Goal: Information Seeking & Learning: Learn about a topic

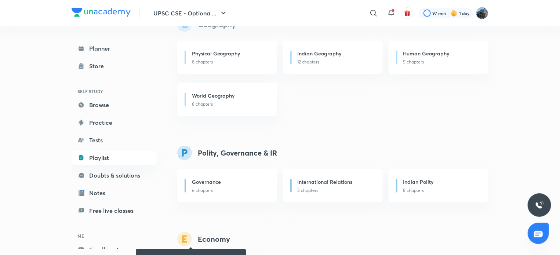
scroll to position [669, 0]
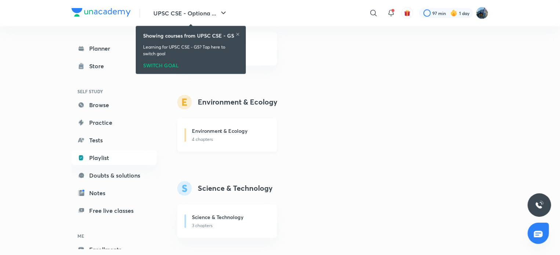
click at [257, 139] on p "4 chapters" at bounding box center [230, 140] width 76 height 7
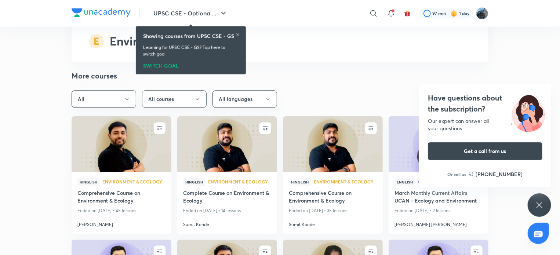
scroll to position [2219, 0]
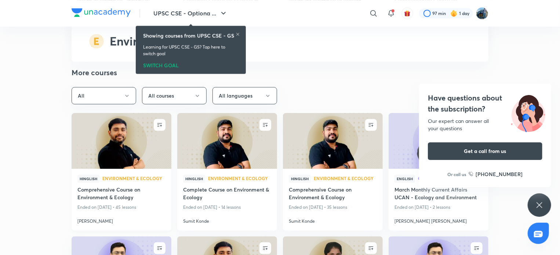
click at [168, 154] on img at bounding box center [121, 140] width 102 height 57
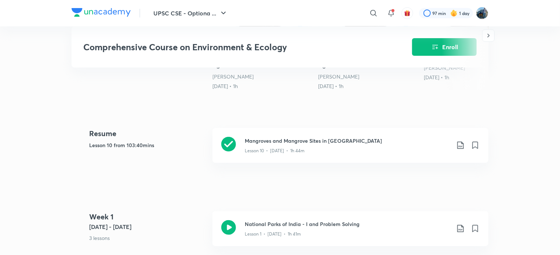
scroll to position [224, 0]
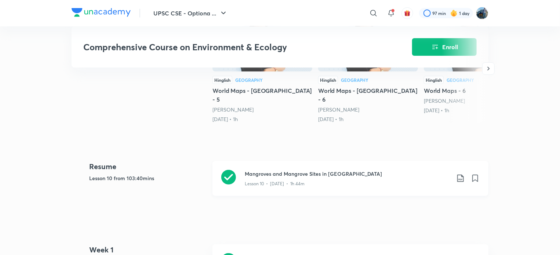
click at [352, 182] on div "Mangroves and Mangrove Sites in [GEOGRAPHIC_DATA] Lesson 10 • [DATE] • 1h 44m" at bounding box center [351, 178] width 276 height 35
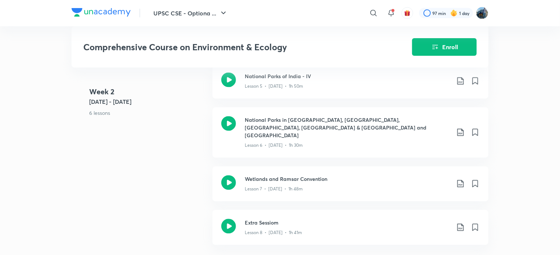
scroll to position [894, 0]
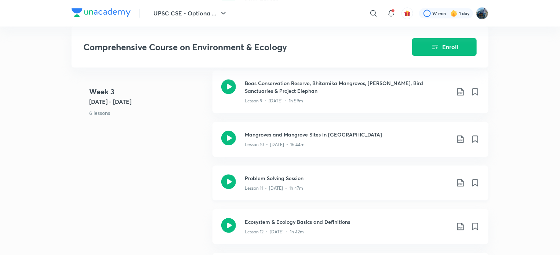
click at [360, 174] on h3 "Problem Solving Session" at bounding box center [348, 178] width 206 height 8
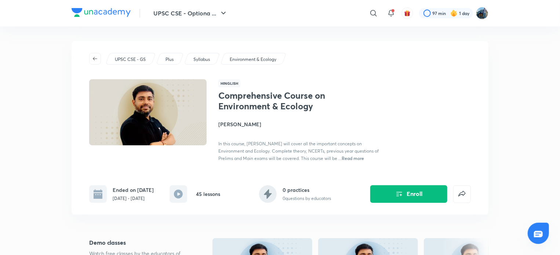
scroll to position [1438, 0]
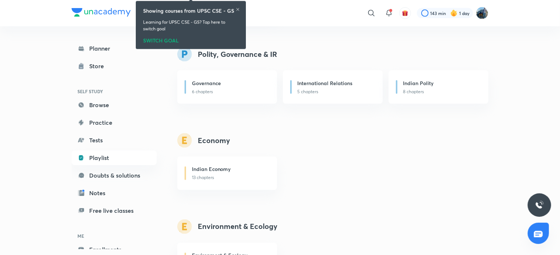
scroll to position [517, 0]
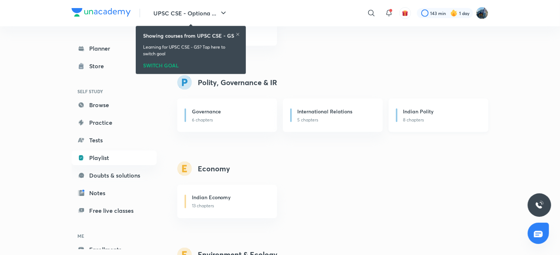
click at [440, 121] on p "8 chapters" at bounding box center [441, 120] width 76 height 7
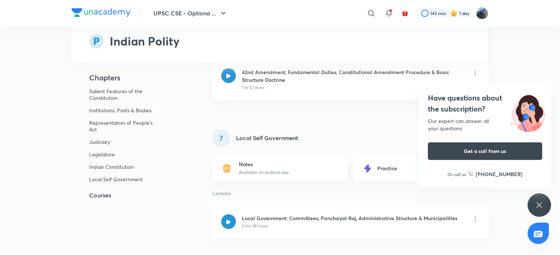
scroll to position [3131, 0]
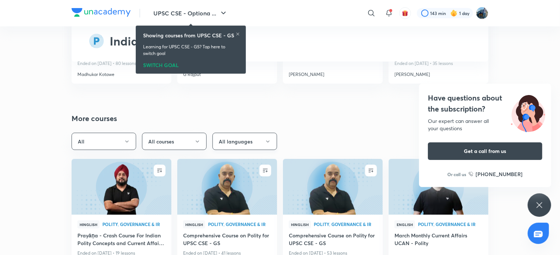
click at [258, 135] on button "All languages" at bounding box center [245, 141] width 65 height 17
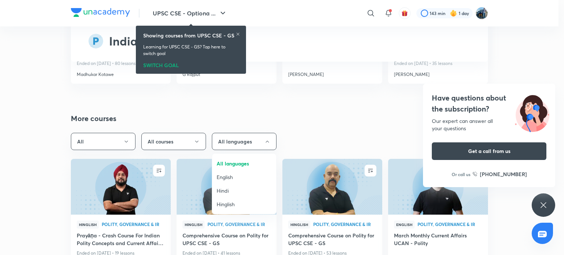
click at [244, 189] on span "Hindi" at bounding box center [244, 191] width 55 height 8
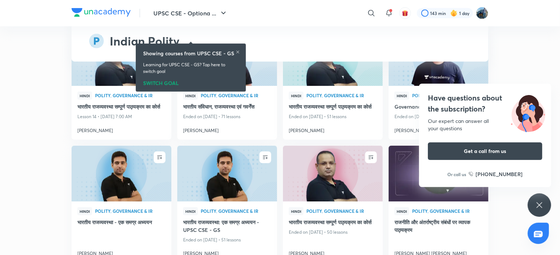
scroll to position [3296, 0]
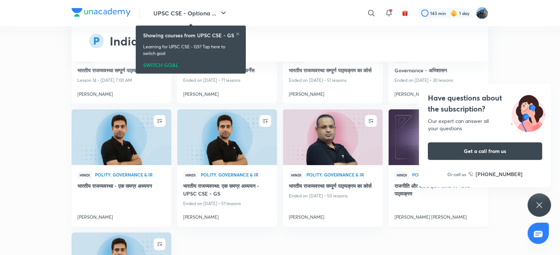
click at [410, 166] on img at bounding box center [439, 137] width 102 height 57
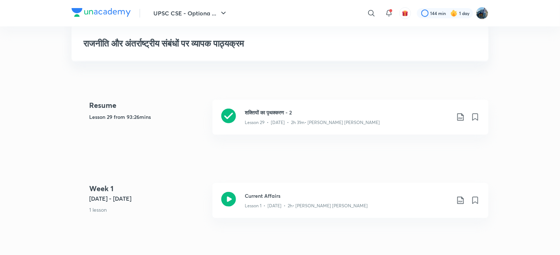
scroll to position [150, 0]
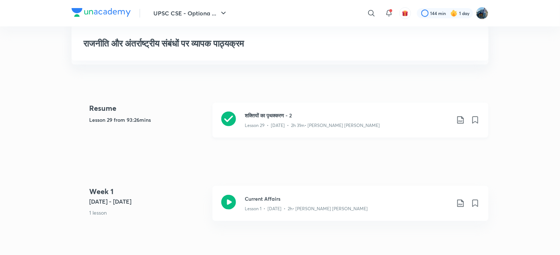
click at [363, 111] on div "शक्तियों का पृथक्करण - 2 Lesson 29 • [DATE] • 2h 31m • [PERSON_NAME] [PERSON_NA…" at bounding box center [351, 120] width 276 height 35
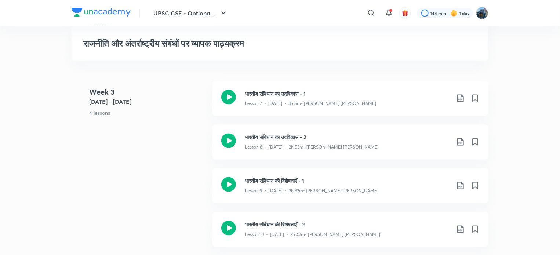
scroll to position [820, 0]
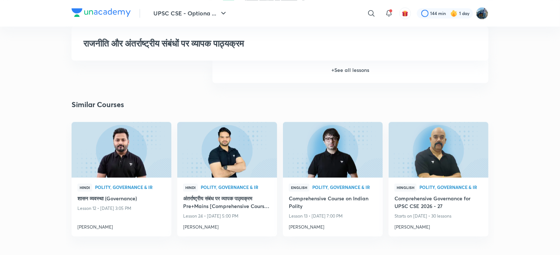
click at [404, 82] on h6 "+ See all lessons" at bounding box center [351, 70] width 276 height 26
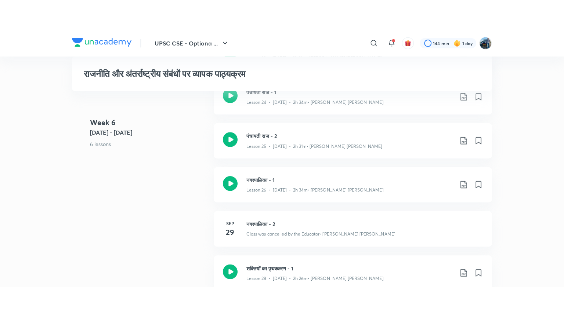
scroll to position [1713, 0]
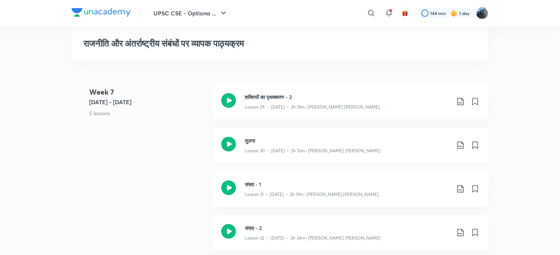
click at [340, 145] on h3 "तुलना" at bounding box center [348, 141] width 206 height 8
click at [340, 148] on div "राजनीति और अंतर्राष्ट्रीय संबंधों पर व्यापक पाठ्यक्रम UPSC CSE - GS Plus Syllab…" at bounding box center [280, 133] width 417 height 3640
